Goal: Task Accomplishment & Management: Complete application form

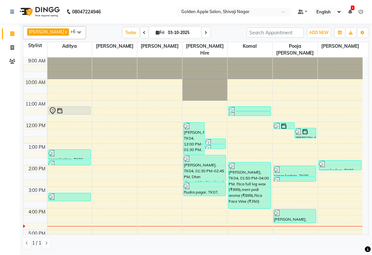
scroll to position [73, 0]
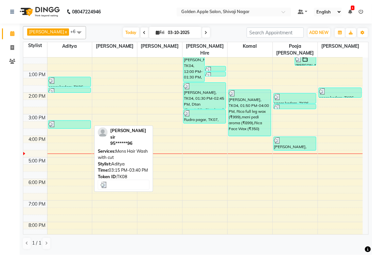
click at [60, 126] on div at bounding box center [70, 124] width 42 height 7
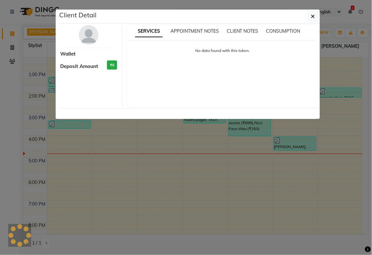
select select "3"
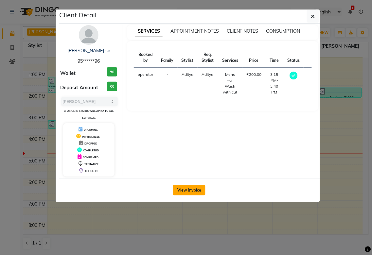
click at [184, 187] on button "View Invoice" at bounding box center [189, 190] width 32 height 10
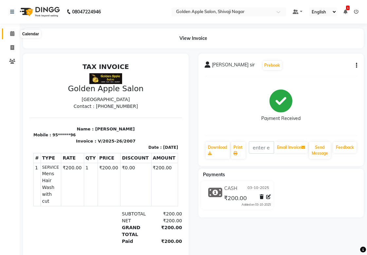
click at [8, 32] on span at bounding box center [12, 34] width 11 height 8
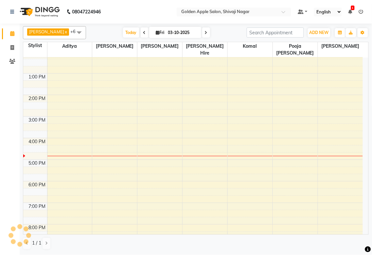
scroll to position [73, 0]
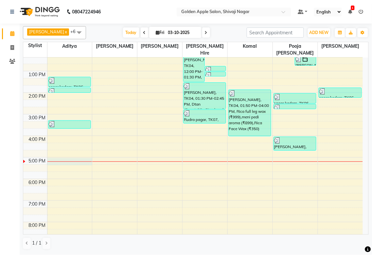
click at [59, 162] on div at bounding box center [69, 162] width 45 height 0
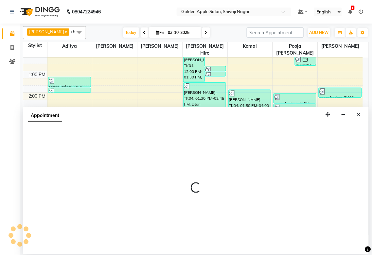
select select "54411"
select select "1020"
select select "tentative"
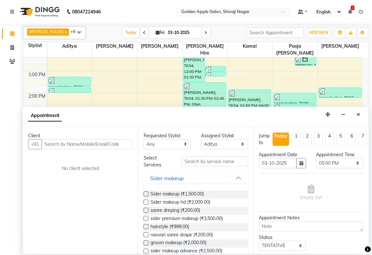
click at [57, 145] on input "text" at bounding box center [87, 144] width 91 height 10
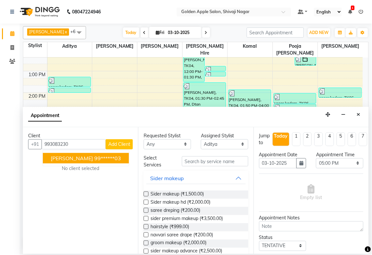
click at [74, 160] on span "[PERSON_NAME]" at bounding box center [72, 158] width 42 height 7
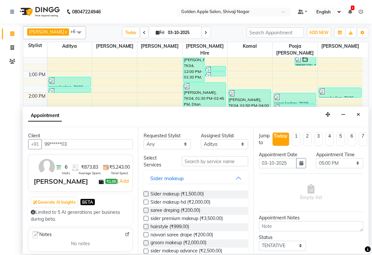
type input "99******03"
click at [154, 142] on select "Any [PERSON_NAME] ashwini [PERSON_NAME] Hire [PERSON_NAME] operator pooja [PERS…" at bounding box center [167, 144] width 47 height 10
select select "54411"
click at [144, 139] on select "Any [PERSON_NAME] ashwini [PERSON_NAME] Hire [PERSON_NAME] operator pooja [PERS…" at bounding box center [167, 144] width 47 height 10
click at [204, 161] on input "text" at bounding box center [215, 161] width 66 height 10
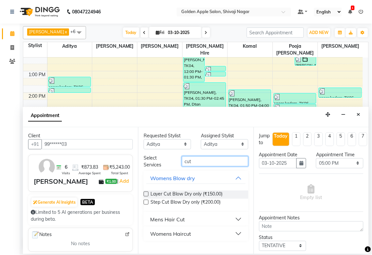
type input "cut"
click at [166, 223] on div "Mens Hair Cut" at bounding box center [167, 220] width 35 height 8
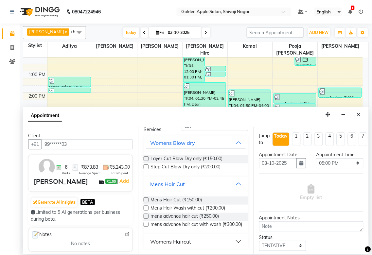
scroll to position [41, 0]
click at [146, 206] on label at bounding box center [146, 208] width 5 height 5
click at [146, 207] on input "checkbox" at bounding box center [146, 209] width 4 height 4
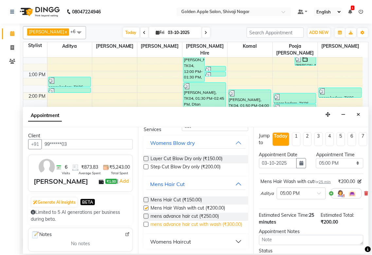
checkbox input "false"
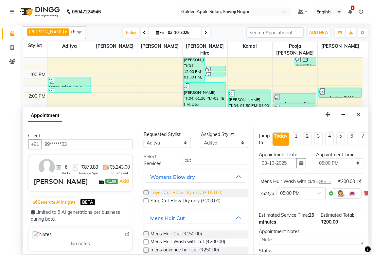
scroll to position [0, 0]
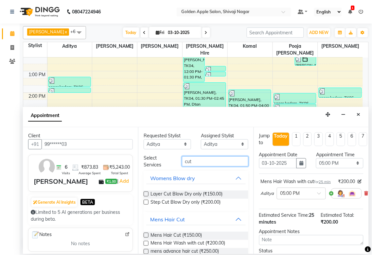
click at [196, 158] on input "cut" at bounding box center [215, 161] width 66 height 10
type input "c"
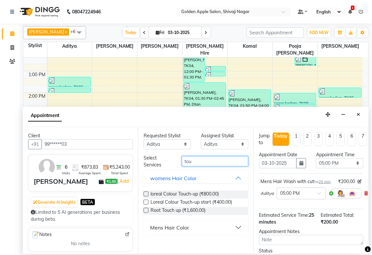
type input "tou"
click at [148, 202] on label at bounding box center [146, 202] width 5 height 5
click at [148, 202] on input "checkbox" at bounding box center [146, 203] width 4 height 4
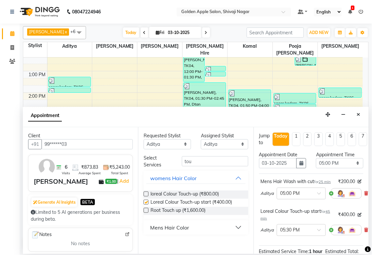
checkbox input "false"
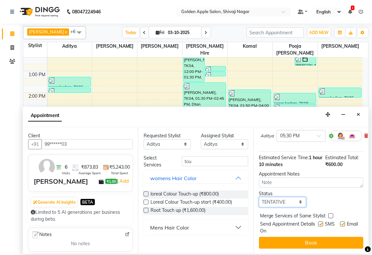
click at [288, 201] on select "Select TENTATIVE CONFIRM CHECK-IN UPCOMING" at bounding box center [282, 202] width 47 height 10
select select "confirm booking"
click at [259, 197] on select "Select TENTATIVE CONFIRM CHECK-IN UPCOMING" at bounding box center [282, 202] width 47 height 10
click at [318, 222] on label at bounding box center [320, 224] width 5 height 5
click at [318, 223] on input "checkbox" at bounding box center [320, 225] width 4 height 4
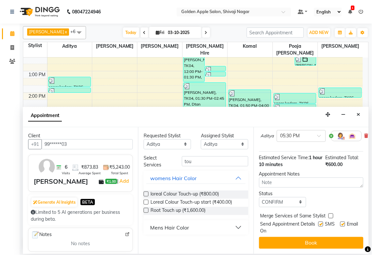
checkbox input "false"
click at [340, 222] on label at bounding box center [342, 224] width 5 height 5
click at [340, 223] on input "checkbox" at bounding box center [342, 225] width 4 height 4
checkbox input "false"
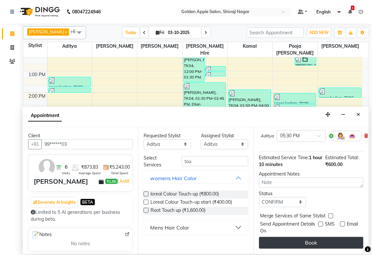
click at [324, 243] on button "Book" at bounding box center [311, 243] width 104 height 12
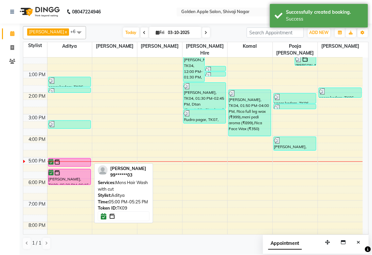
click at [77, 165] on div at bounding box center [69, 166] width 42 height 3
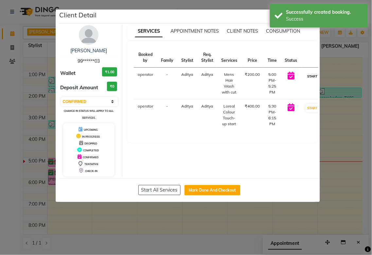
click at [309, 77] on button "START" at bounding box center [312, 76] width 13 height 8
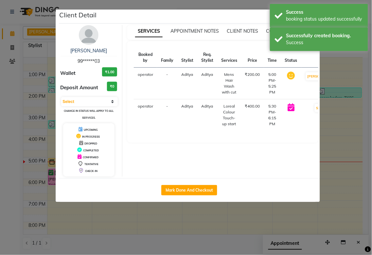
click at [302, 108] on td "START" at bounding box center [321, 115] width 40 height 32
click at [315, 110] on button "START" at bounding box center [321, 108] width 13 height 8
select select "1"
click at [324, 142] on ngb-modal-window "Client Detail [PERSON_NAME] 99******03 Wallet ₹1.00 Deposit Amount ₹0 Select IN…" at bounding box center [186, 127] width 372 height 255
